Goal: Communication & Community: Answer question/provide support

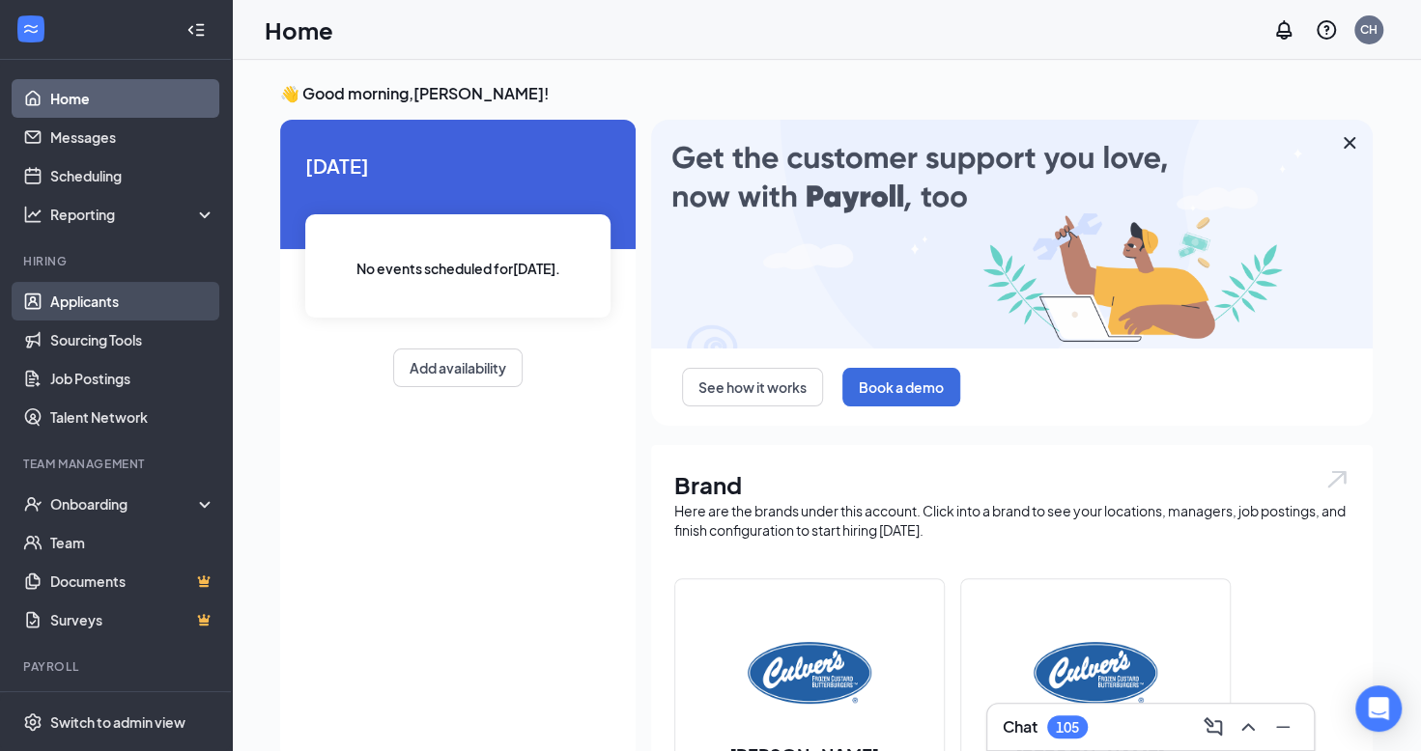
click at [68, 297] on link "Applicants" at bounding box center [132, 301] width 165 height 39
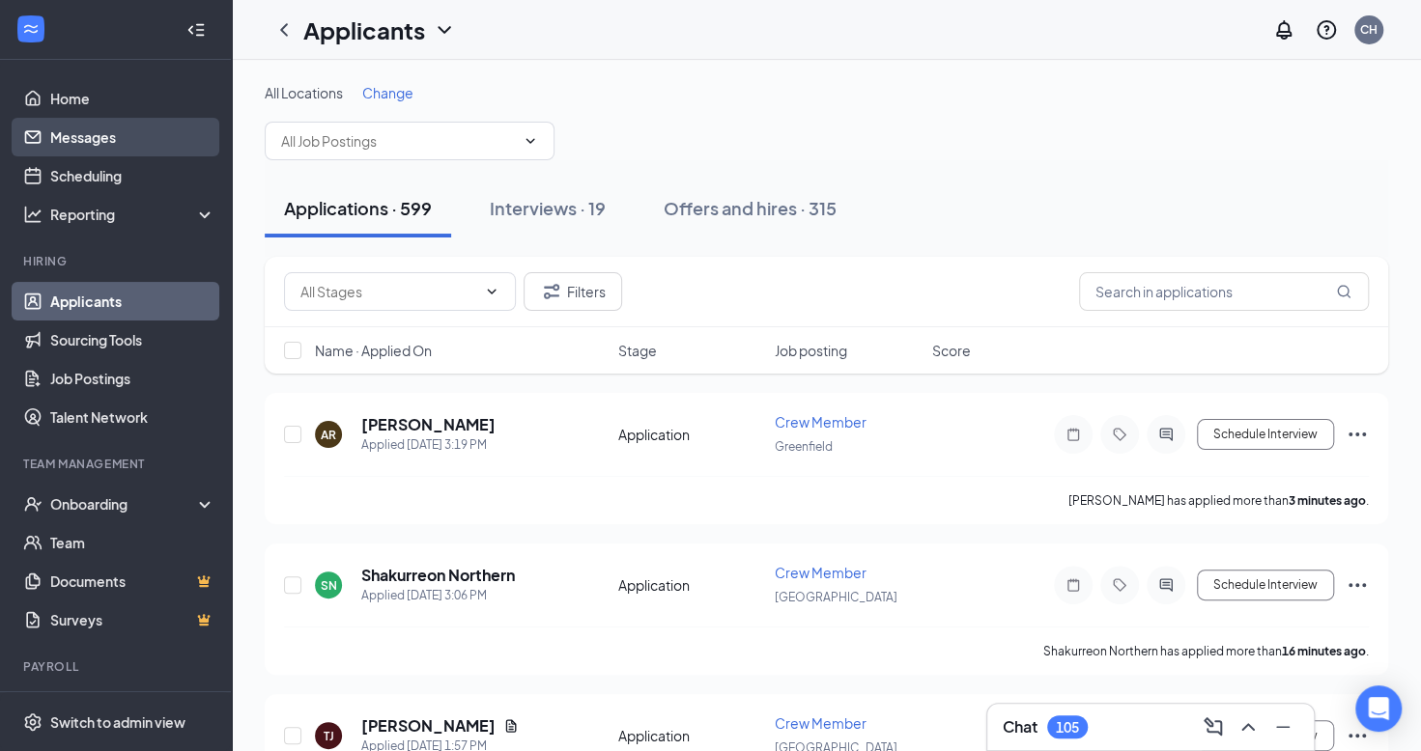
click at [138, 131] on link "Messages" at bounding box center [132, 137] width 165 height 39
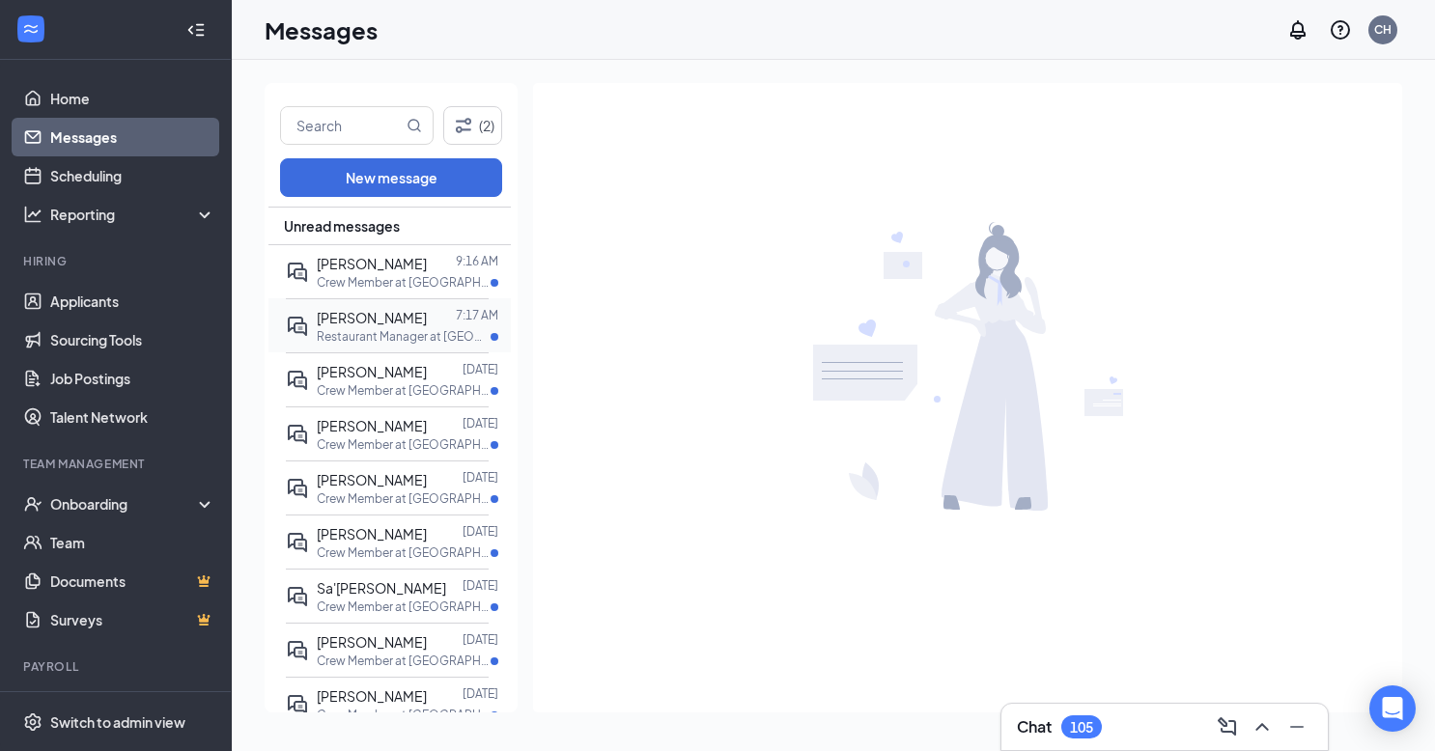
click at [411, 342] on p "Restaurant Manager at [GEOGRAPHIC_DATA]" at bounding box center [404, 336] width 174 height 16
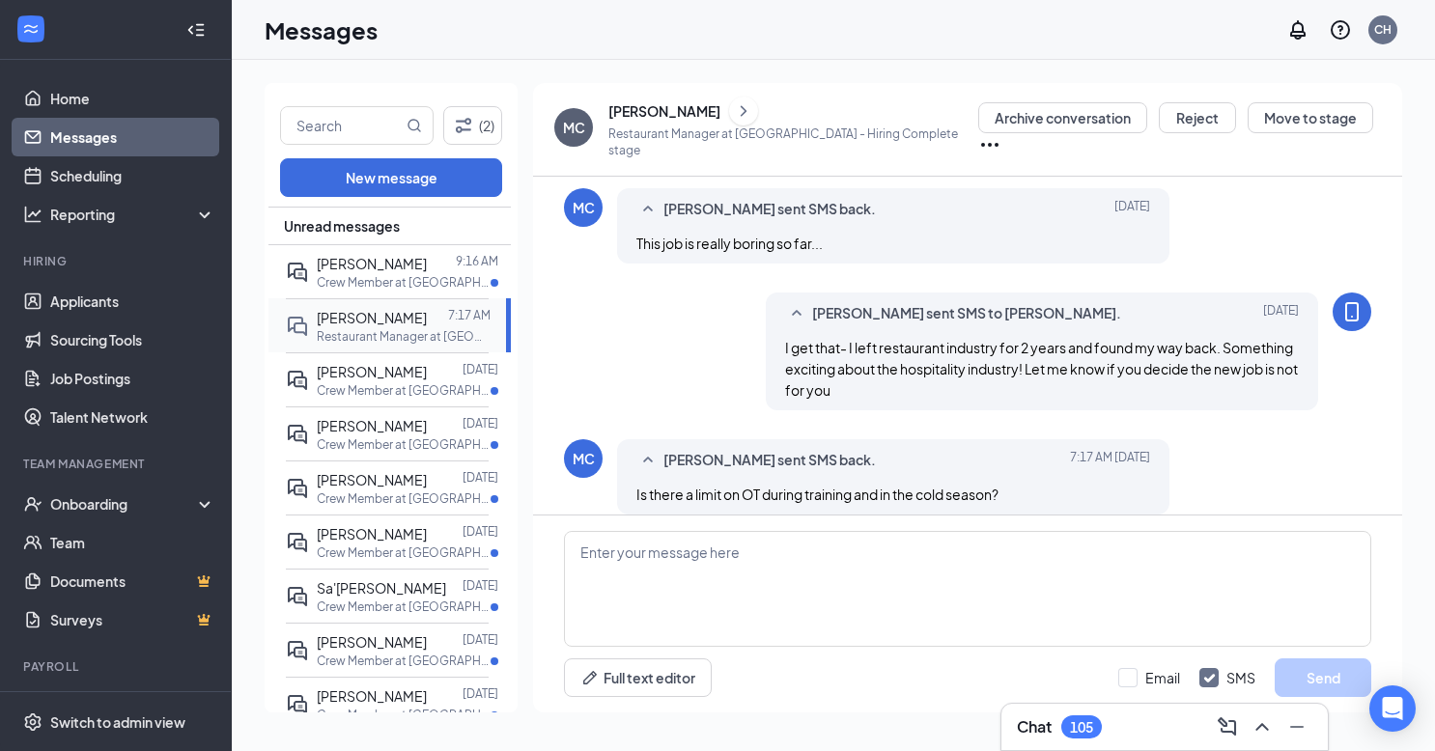
scroll to position [628, 0]
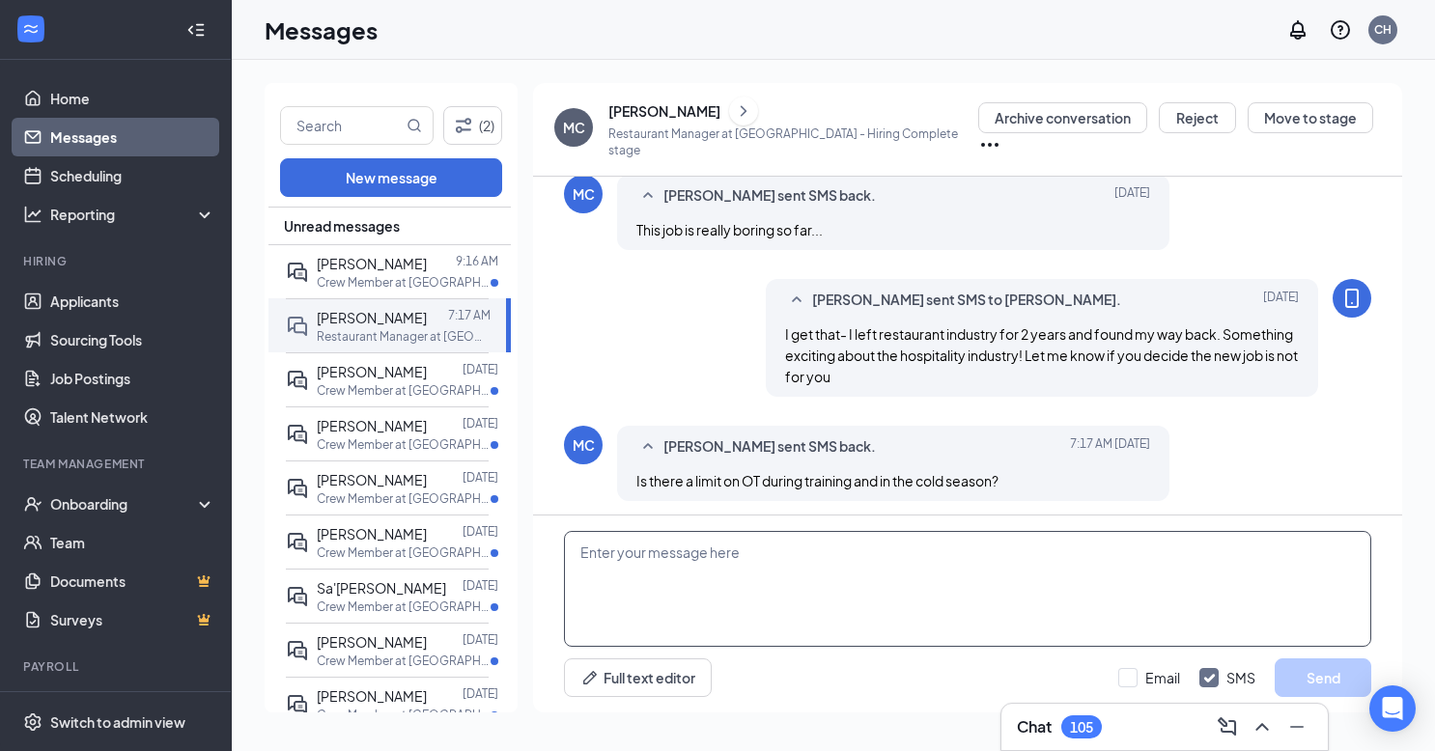
drag, startPoint x: 622, startPoint y: 552, endPoint x: 606, endPoint y: 556, distance: 16.9
click at [606, 556] on textarea at bounding box center [967, 589] width 807 height 116
drag, startPoint x: 128, startPoint y: 4, endPoint x: 688, endPoint y: 332, distance: 648.5
click at [688, 332] on div "[PERSON_NAME] sent SMS to [PERSON_NAME]. [DATE] I get that- I left restaurant i…" at bounding box center [967, 342] width 807 height 127
click at [359, 129] on input "text" at bounding box center [342, 125] width 122 height 37
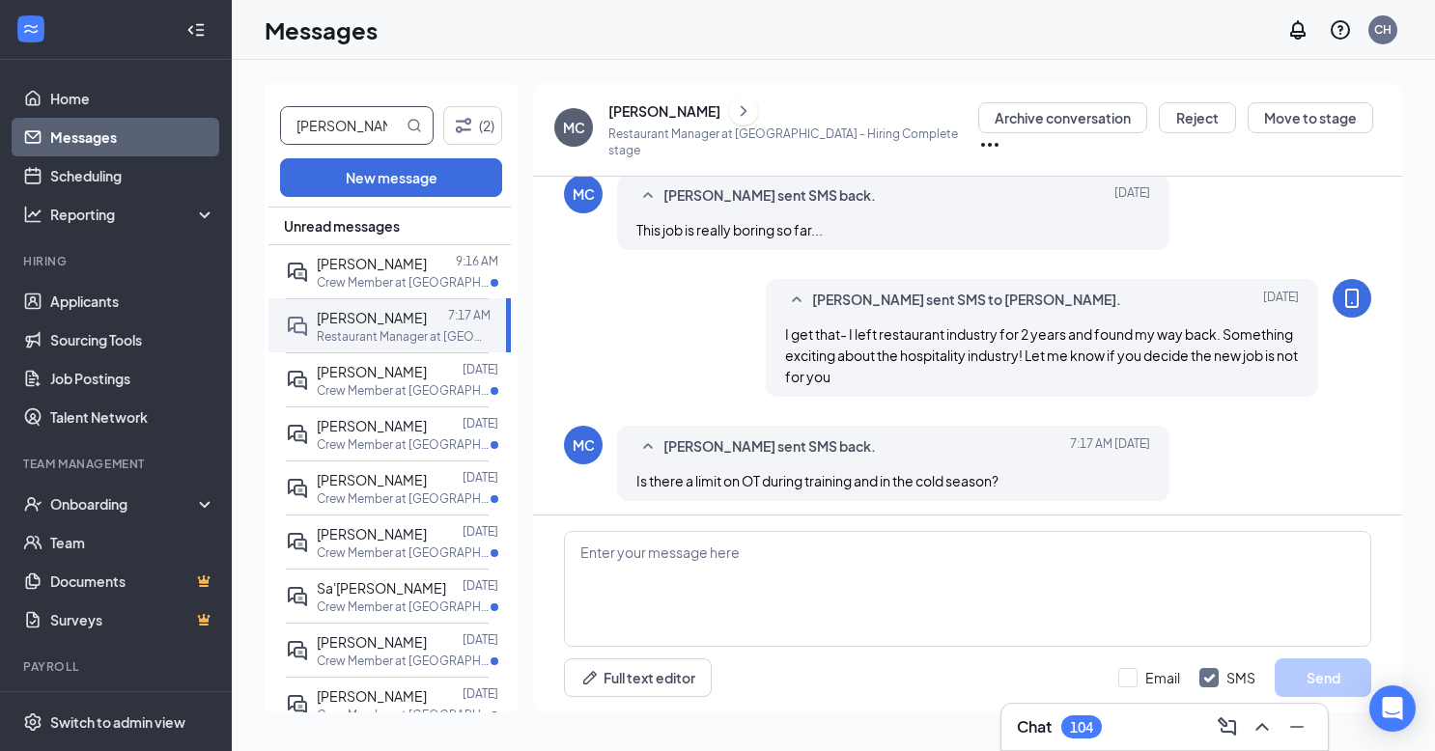
type input "[PERSON_NAME]"
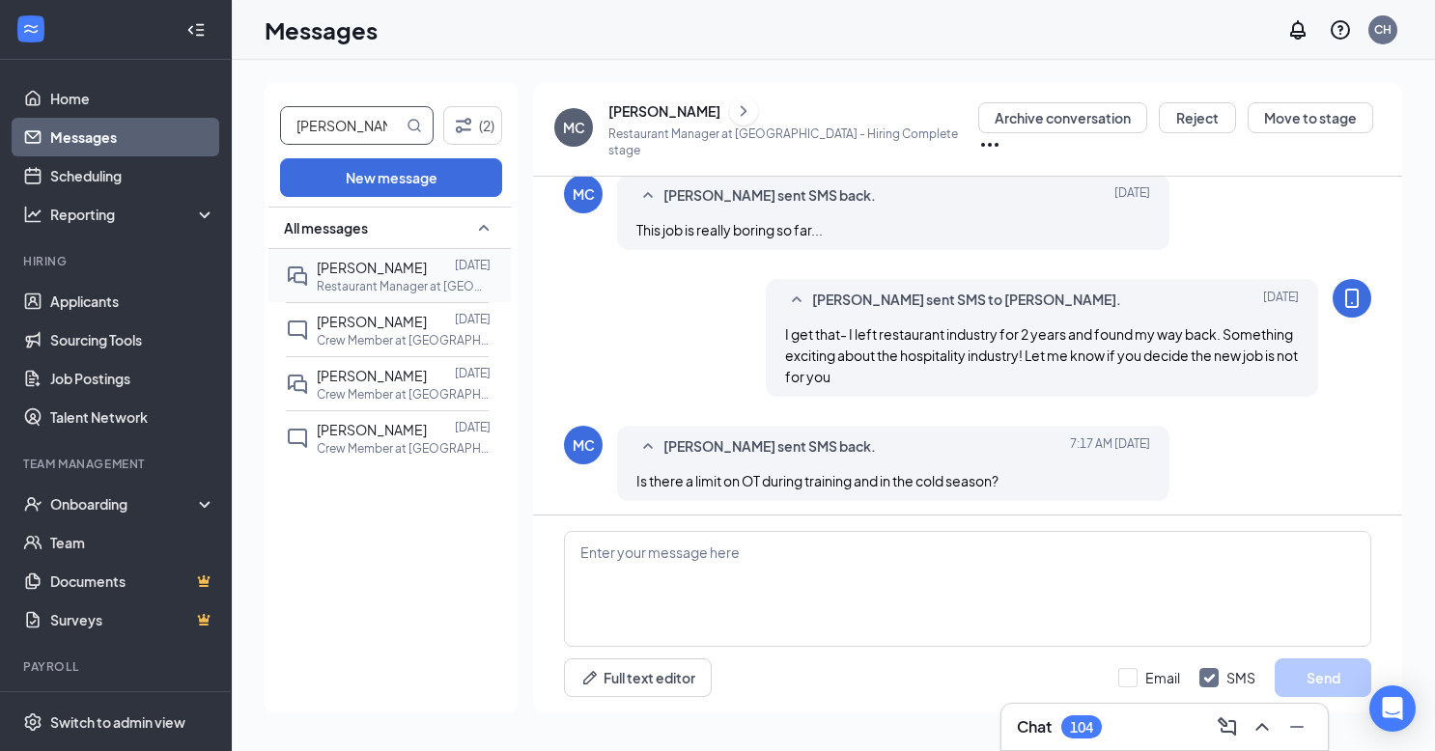
click at [375, 261] on span "[PERSON_NAME]" at bounding box center [372, 267] width 110 height 17
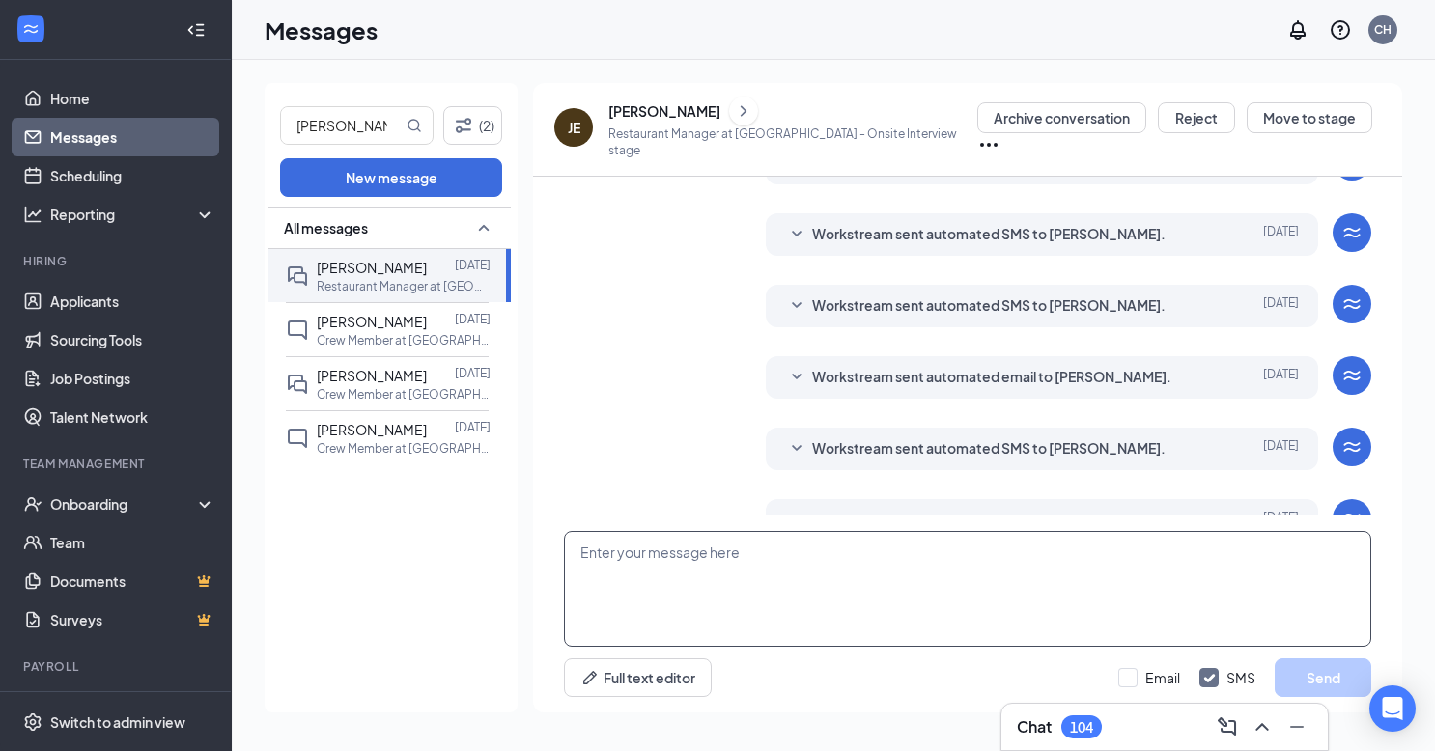
scroll to position [454, 0]
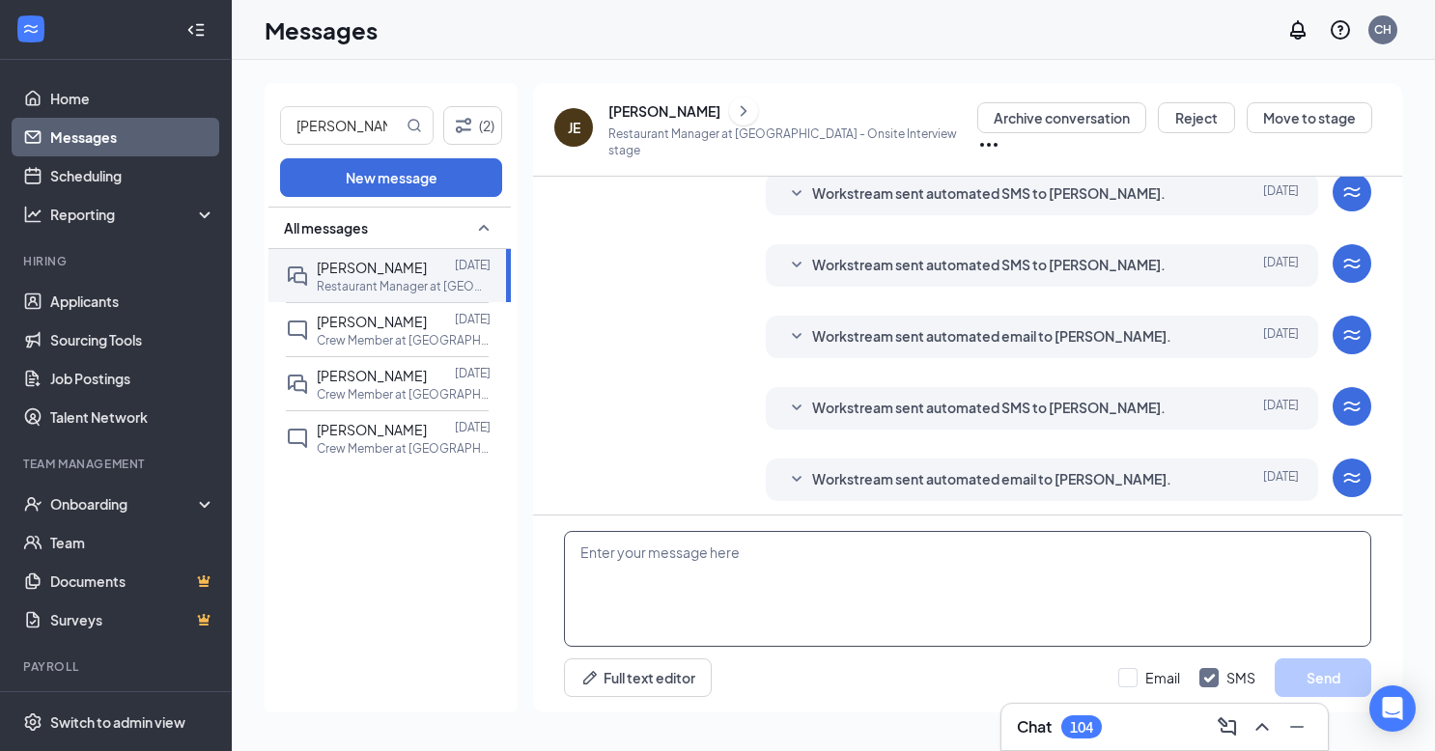
click at [713, 570] on textarea at bounding box center [967, 589] width 807 height 116
click at [793, 469] on icon "SmallChevronDown" at bounding box center [796, 479] width 23 height 23
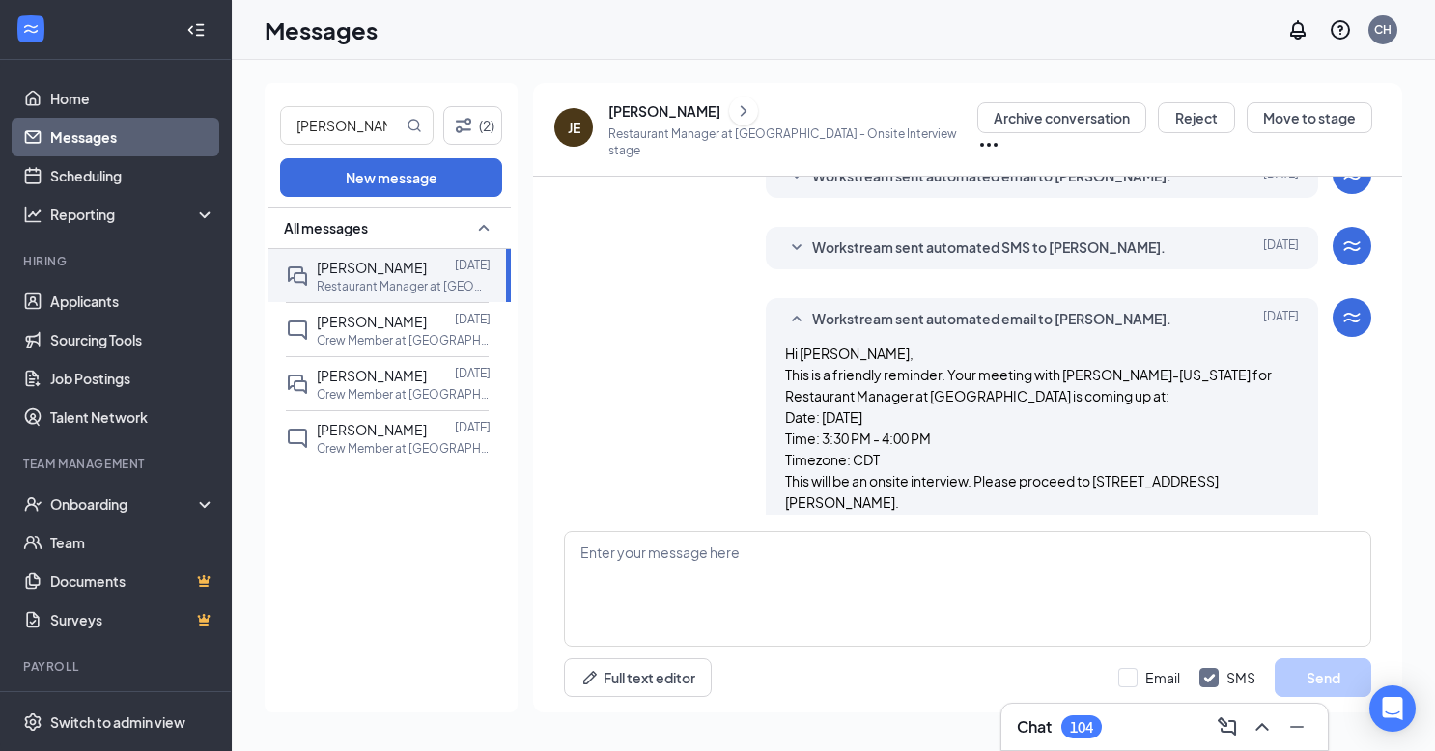
scroll to position [622, 0]
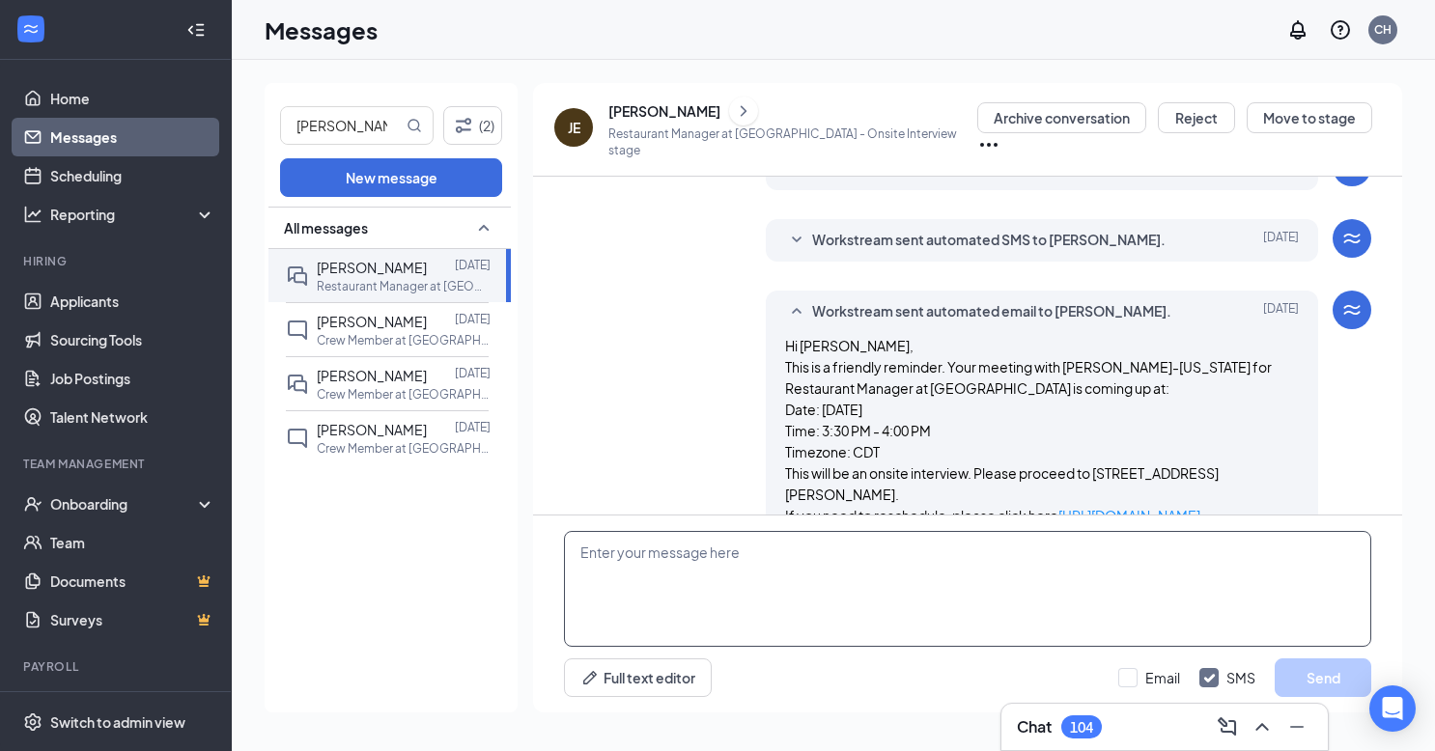
click at [1054, 574] on textarea at bounding box center [967, 589] width 807 height 116
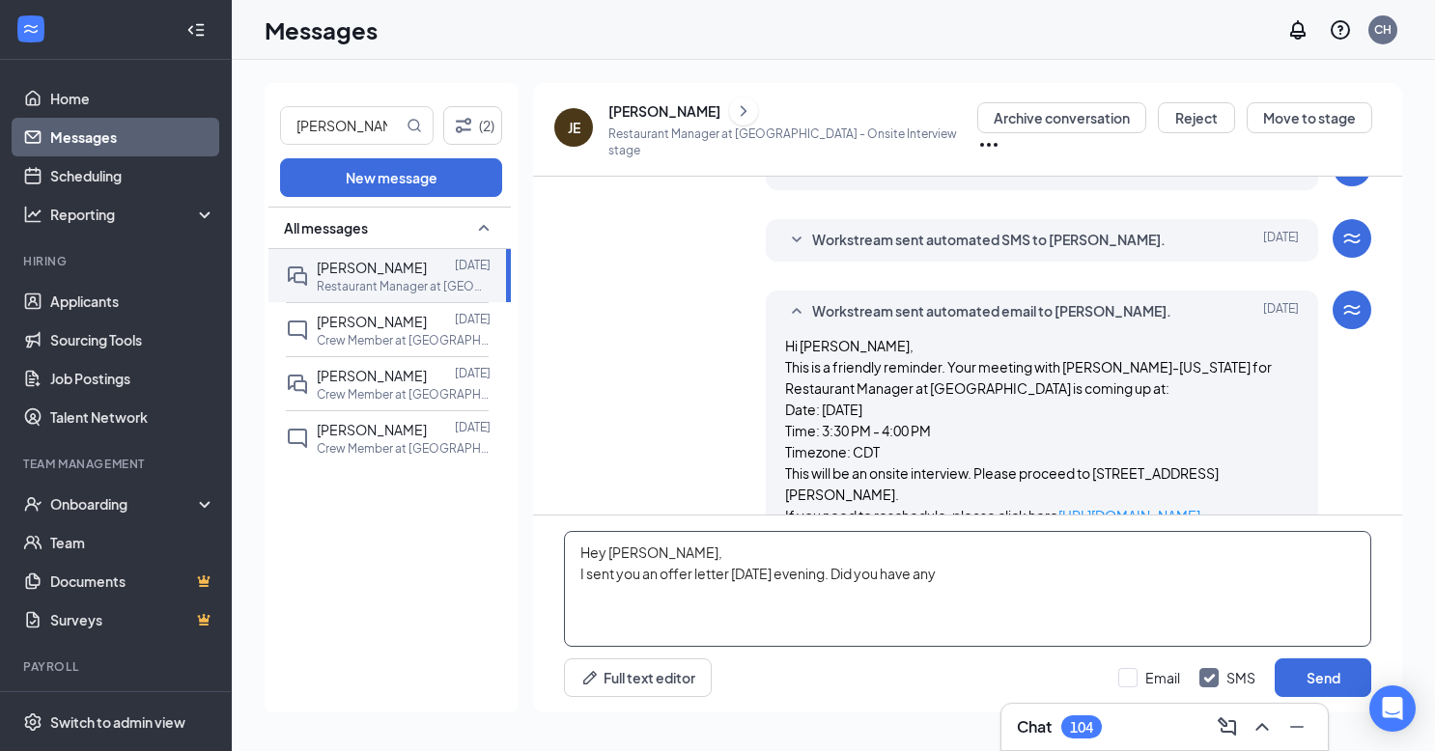
click at [1035, 579] on textarea "Hey [PERSON_NAME], I sent you an offer letter [DATE] evening. Did you have any" at bounding box center [967, 589] width 807 height 116
type textarea "Hey [PERSON_NAME], I sent you an offer letter [DATE] evening. Did you have any …"
click at [1292, 666] on button "Send" at bounding box center [1323, 678] width 97 height 39
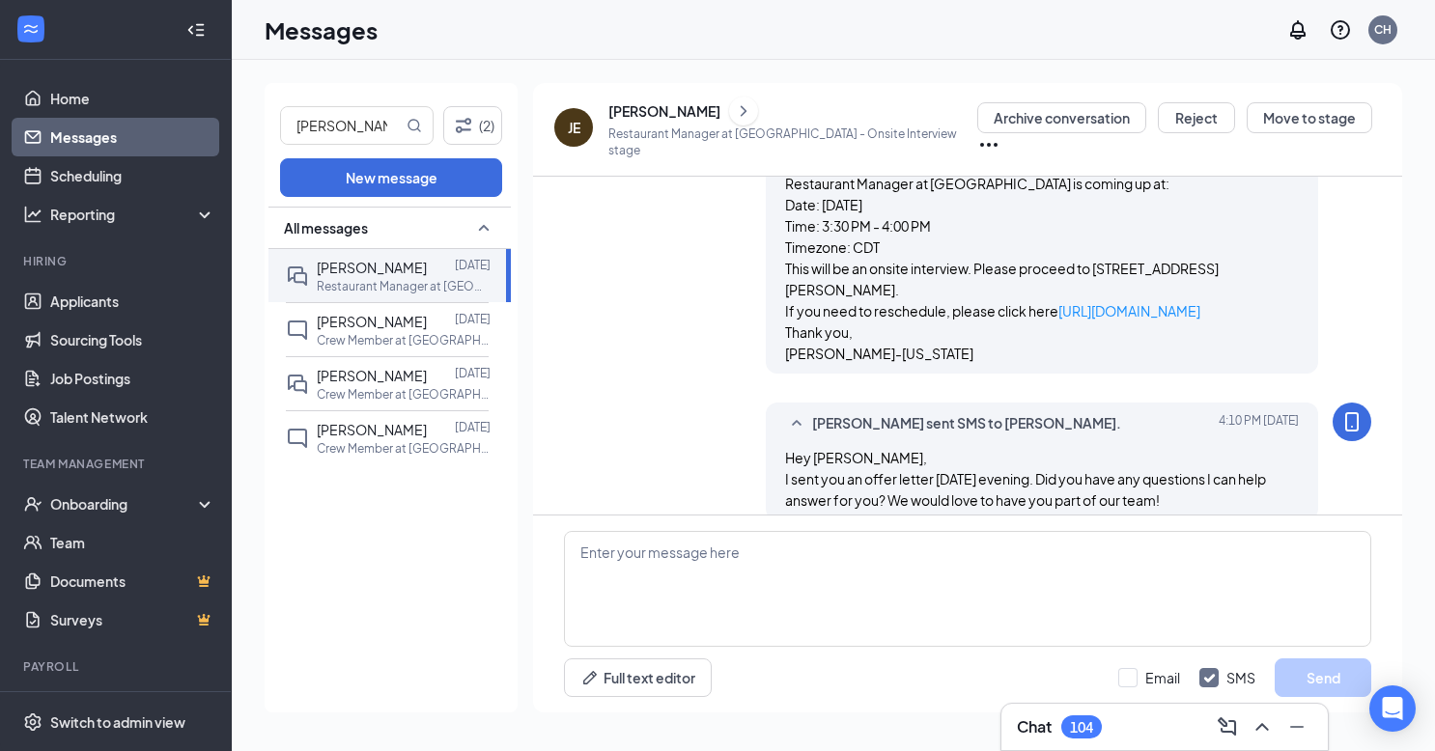
scroll to position [867, 0]
